Goal: Information Seeking & Learning: Learn about a topic

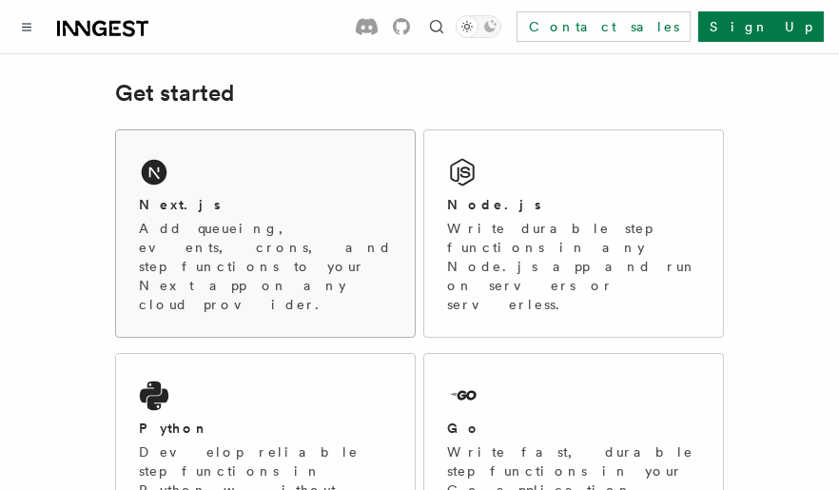
click at [309, 199] on div "Next.js" at bounding box center [265, 205] width 253 height 20
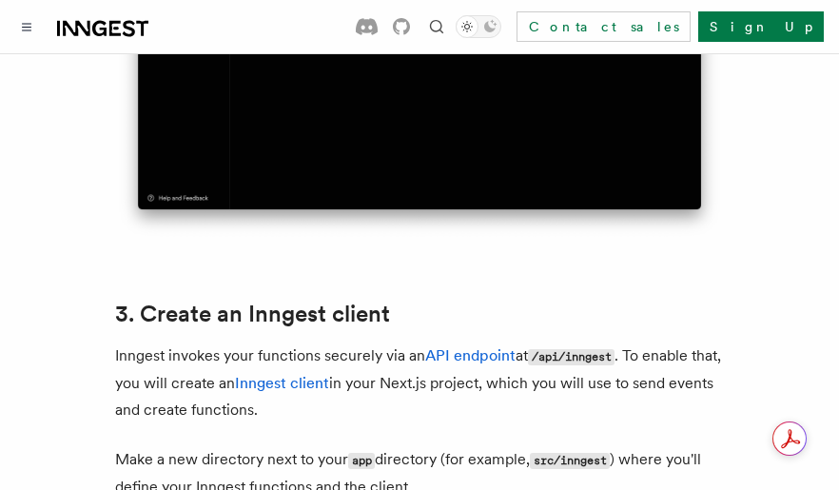
scroll to position [2284, 0]
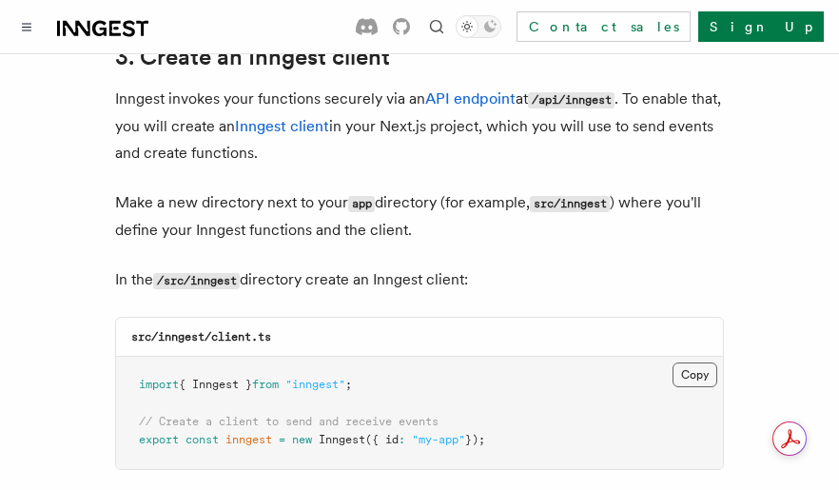
click at [696, 363] on button "Copy Copied" at bounding box center [695, 375] width 45 height 25
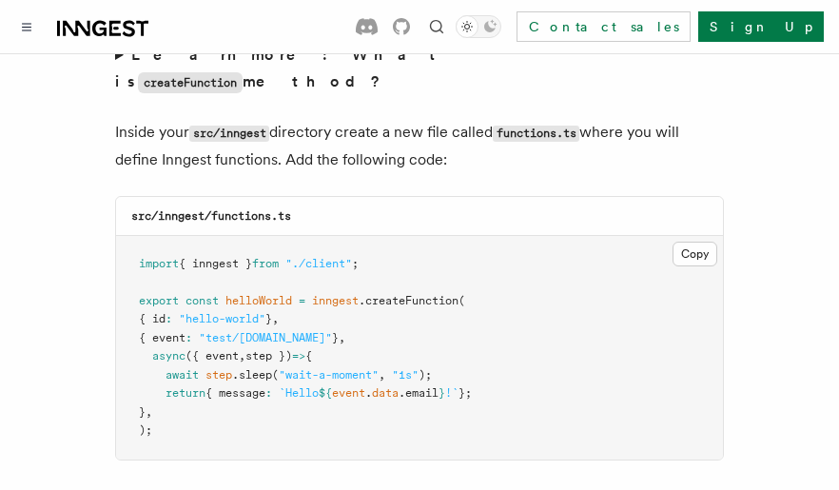
scroll to position [3426, 0]
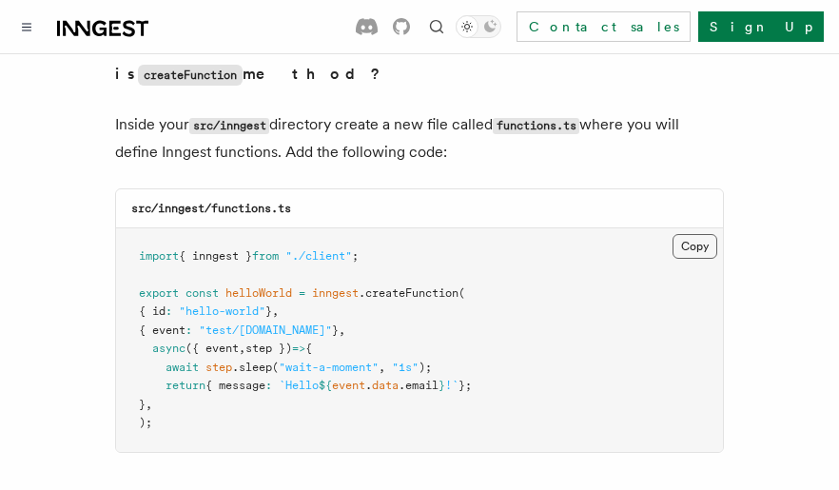
click at [699, 234] on button "Copy Copied" at bounding box center [695, 246] width 45 height 25
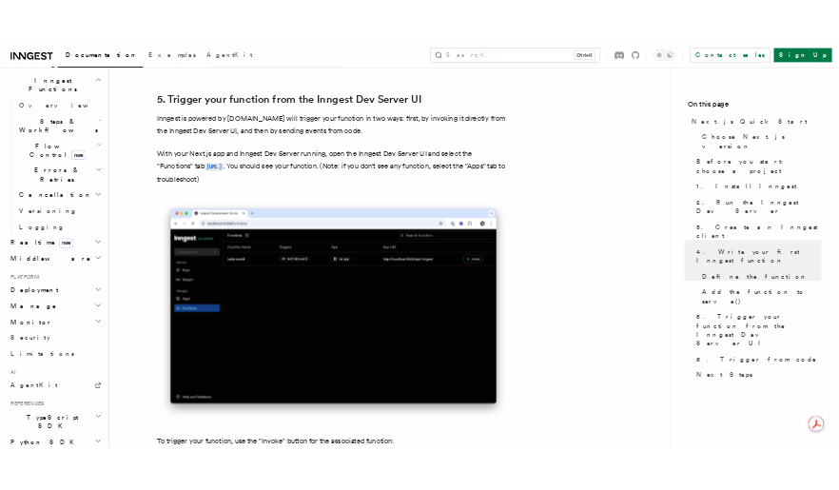
scroll to position [648, 0]
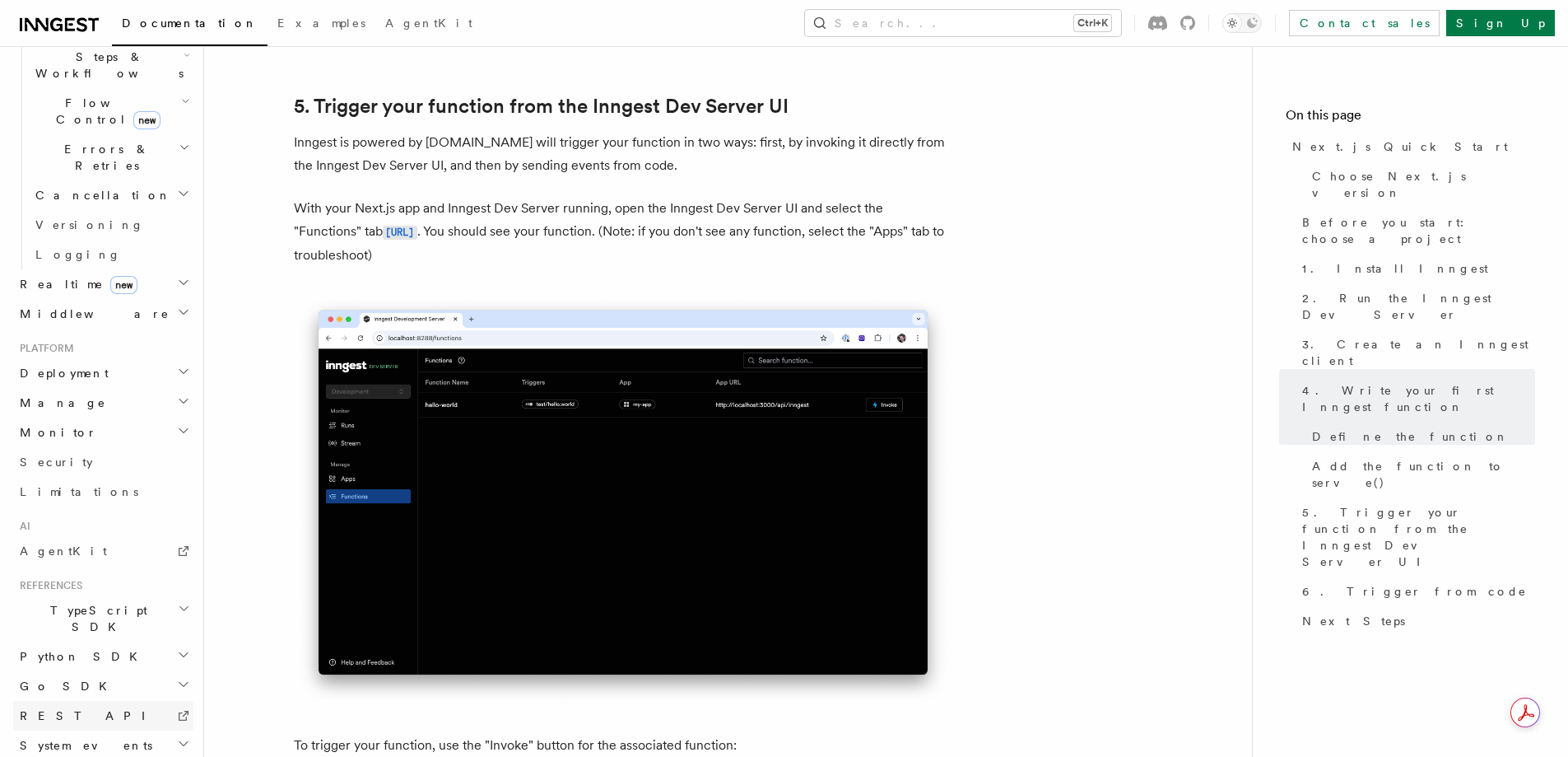
click at [66, 423] on span "REST API" at bounding box center [90, 715] width 140 height 13
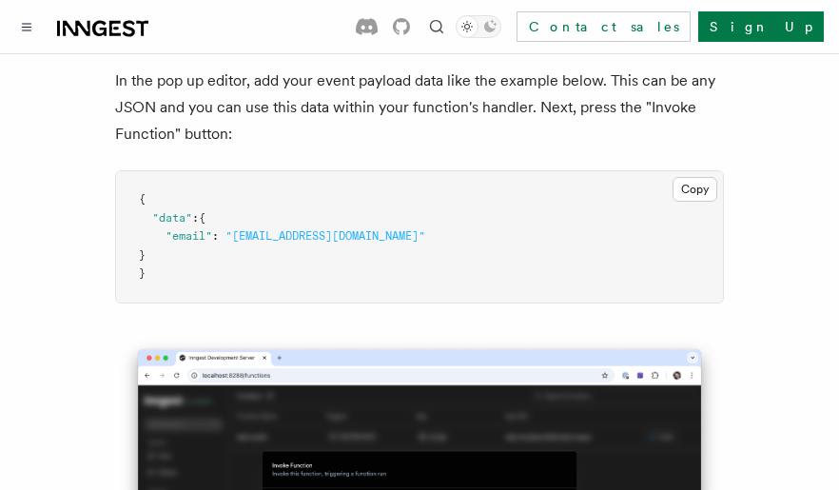
click at [436, 187] on pre "{ "data" : { "email" : "test@example.com" } }" at bounding box center [419, 236] width 607 height 131
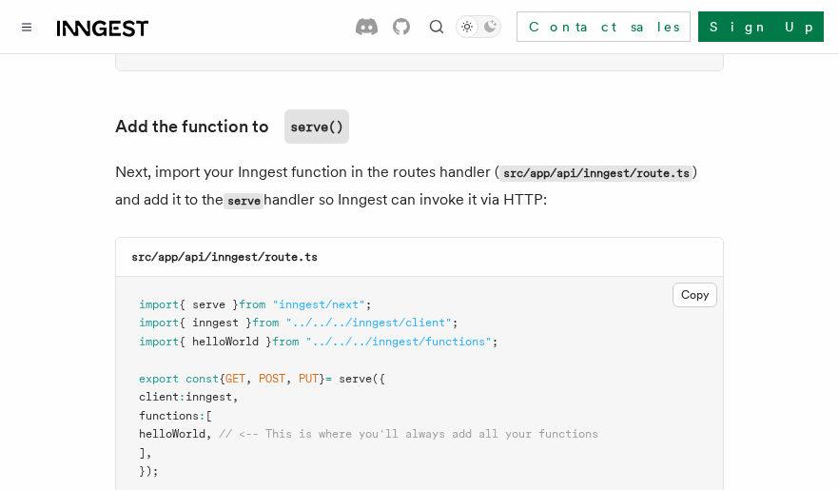
scroll to position [3807, 0]
click at [711, 284] on button "Copy Copied" at bounding box center [695, 296] width 45 height 25
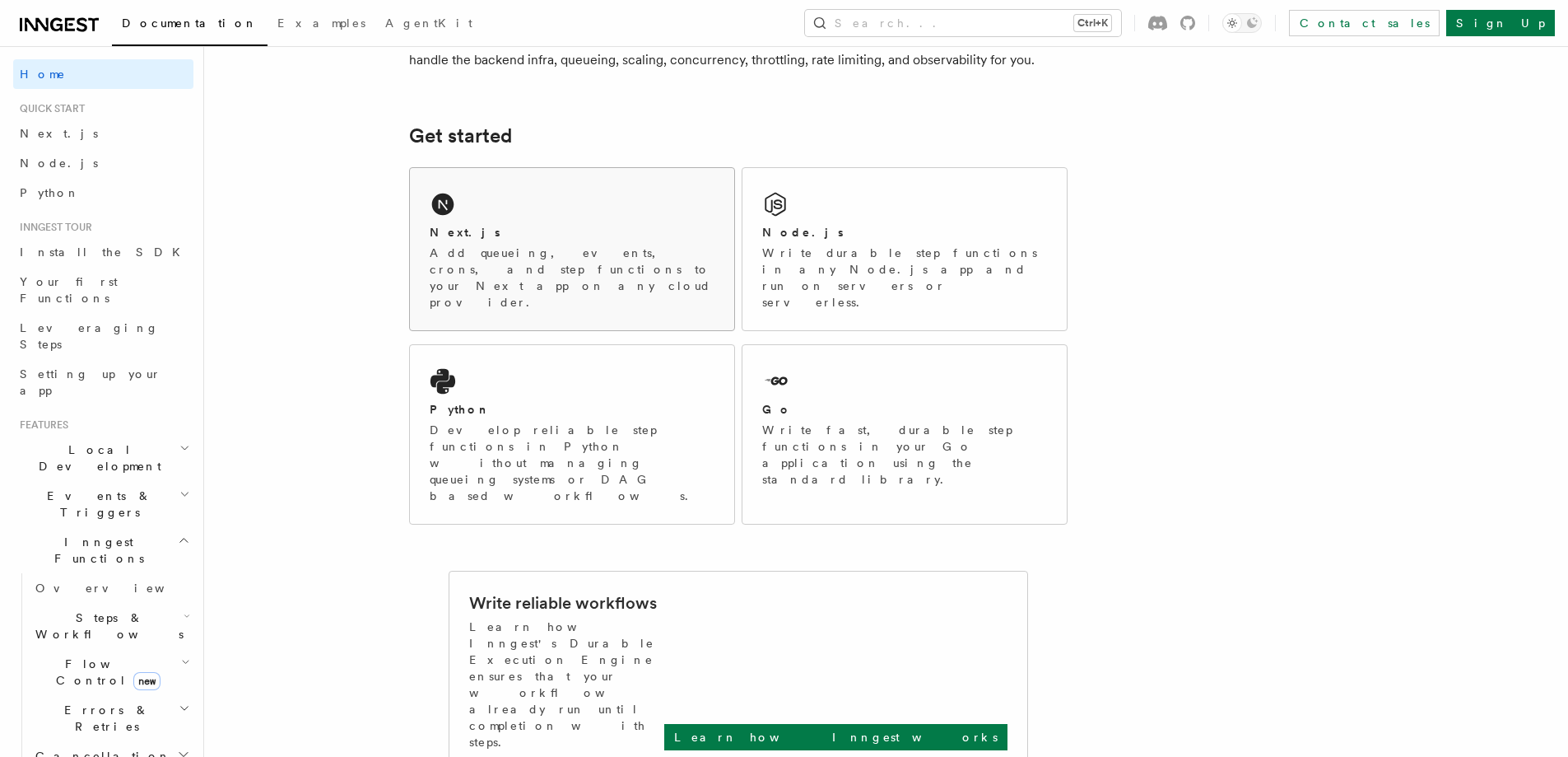
scroll to position [164, 0]
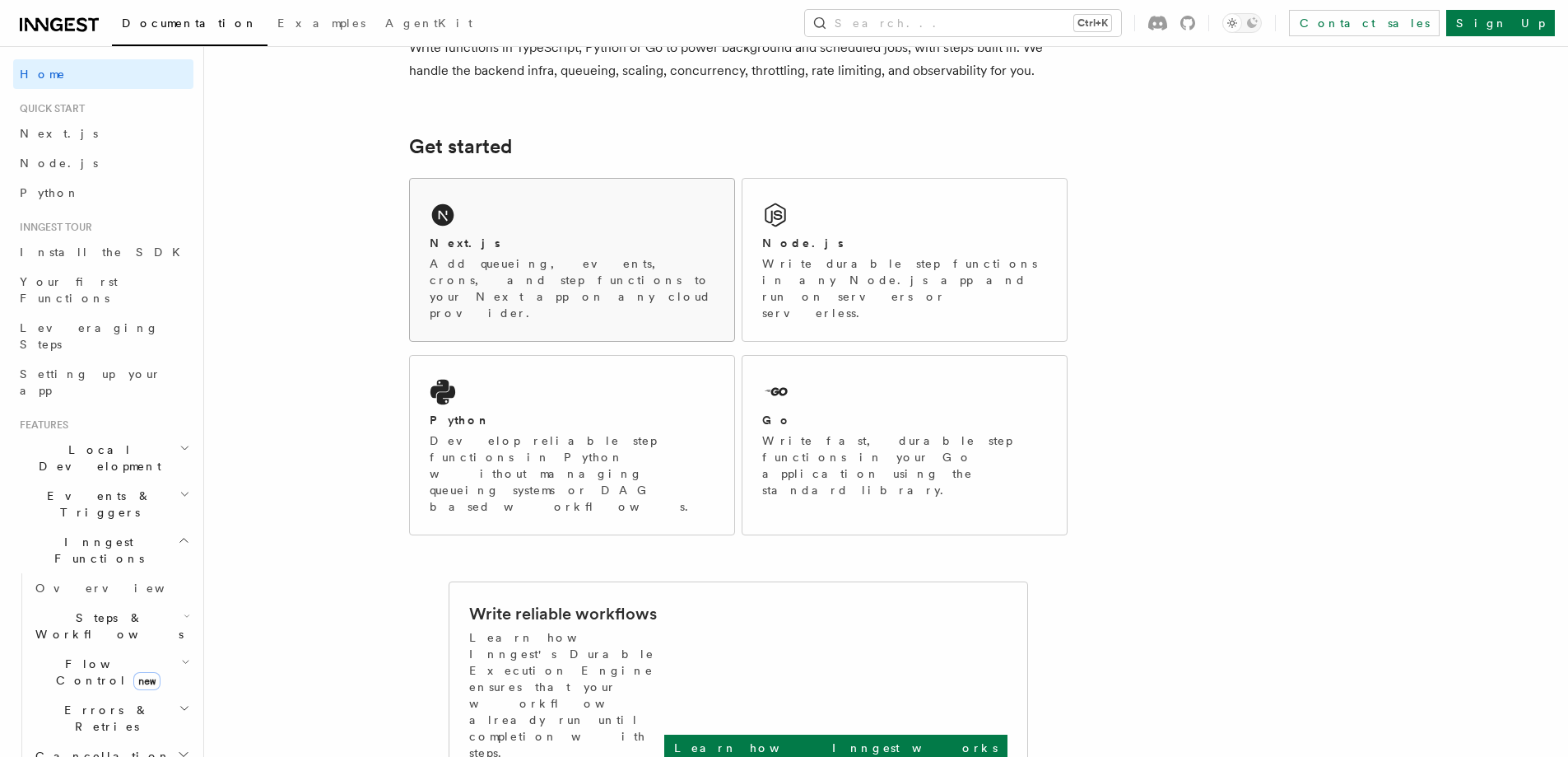
click at [584, 233] on div "Next.js Add queueing, events, crons, and step functions to your Next app on any…" at bounding box center [572, 260] width 324 height 162
